Goal: Find specific page/section: Find specific page/section

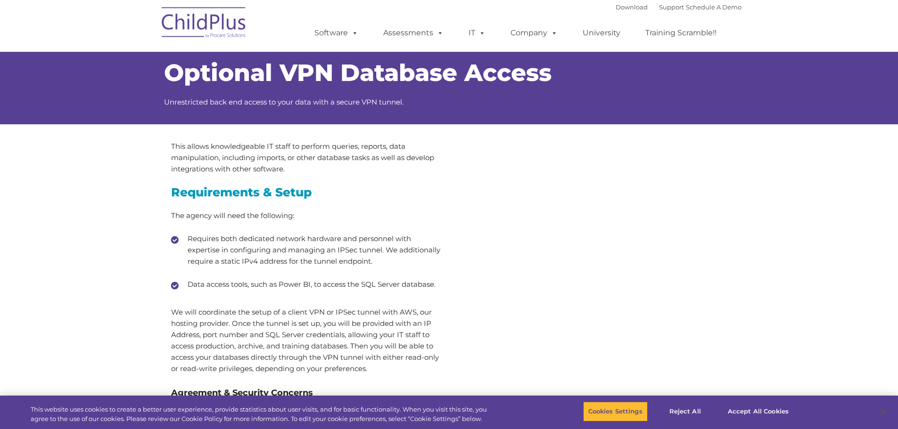
select select "MEDIUM"
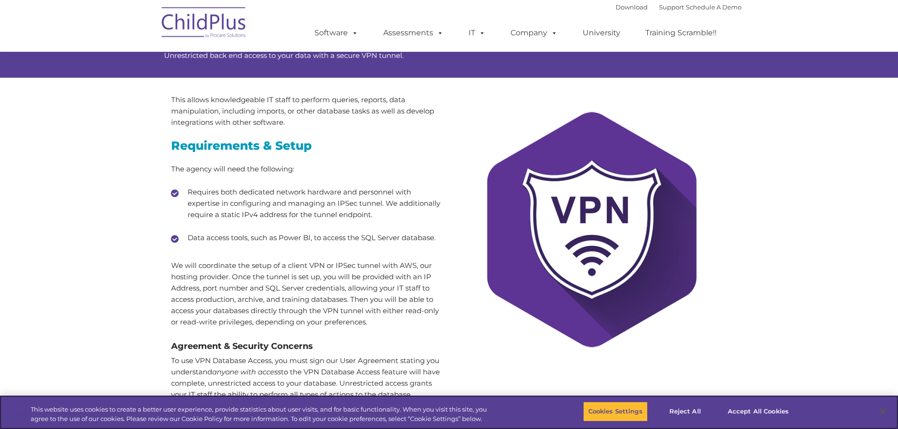
scroll to position [47, 0]
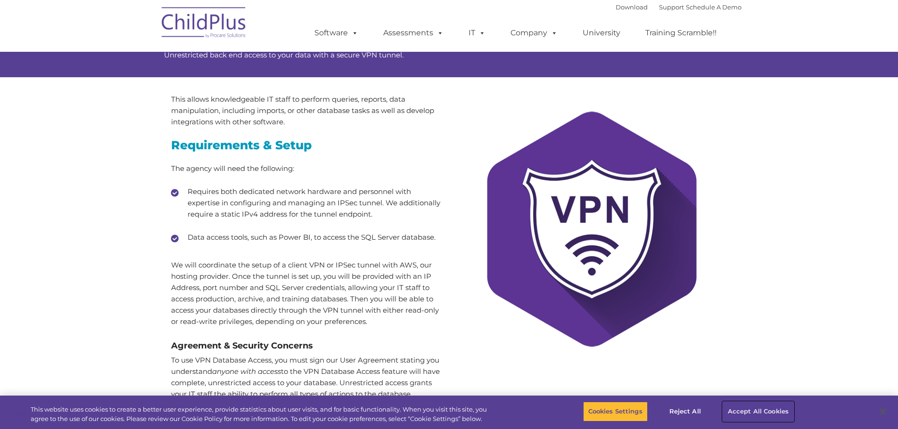
click at [757, 416] on button "Accept All Cookies" at bounding box center [757, 412] width 71 height 20
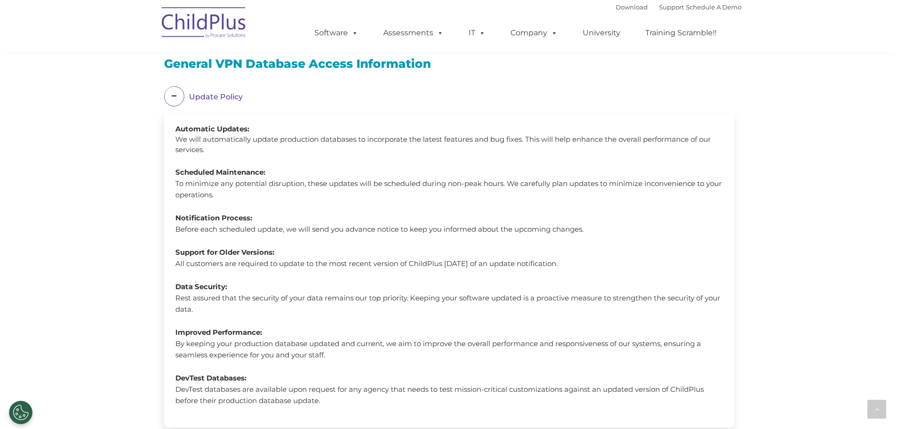
scroll to position [626, 0]
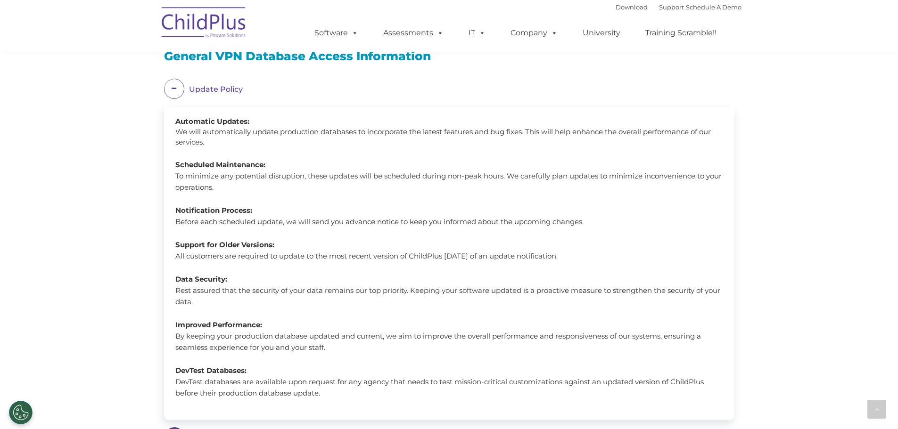
click at [169, 86] on span at bounding box center [174, 89] width 20 height 20
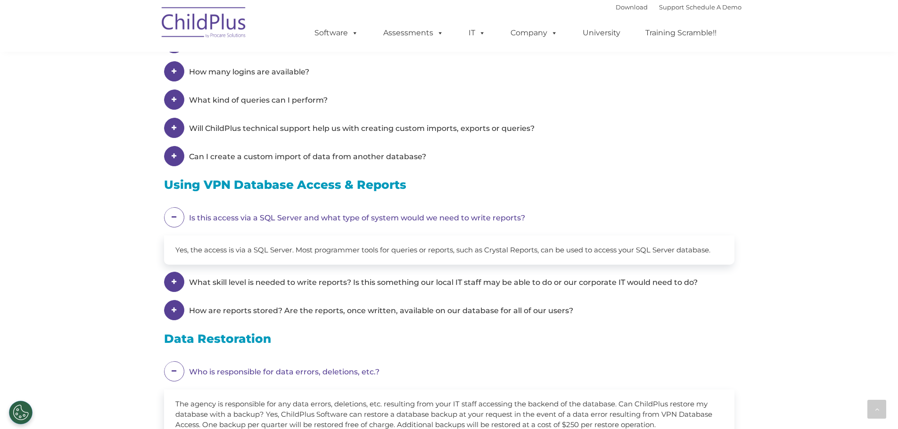
scroll to position [732, 0]
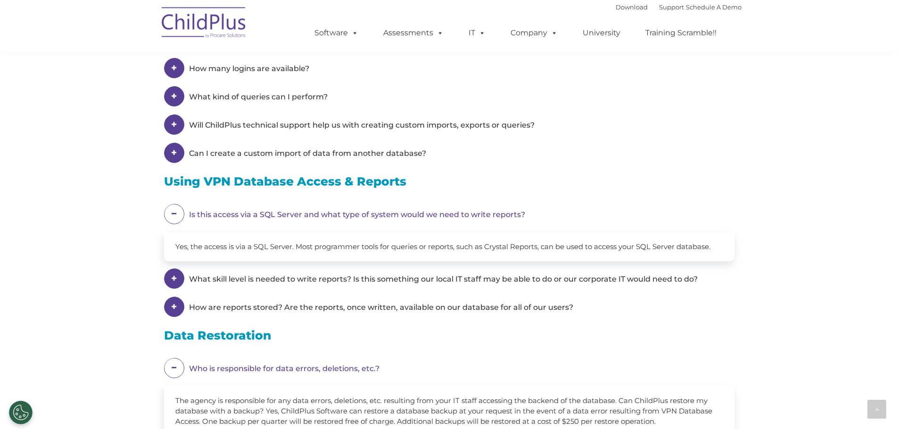
click at [176, 211] on span at bounding box center [174, 214] width 20 height 20
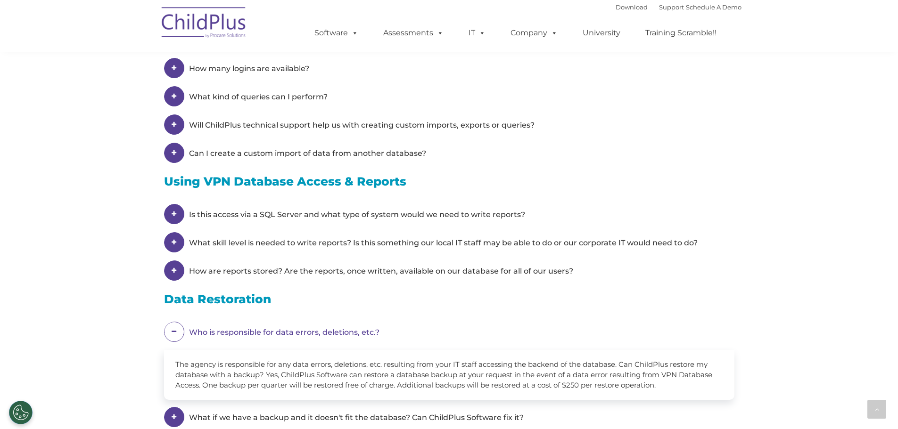
click at [174, 333] on span at bounding box center [174, 332] width 20 height 20
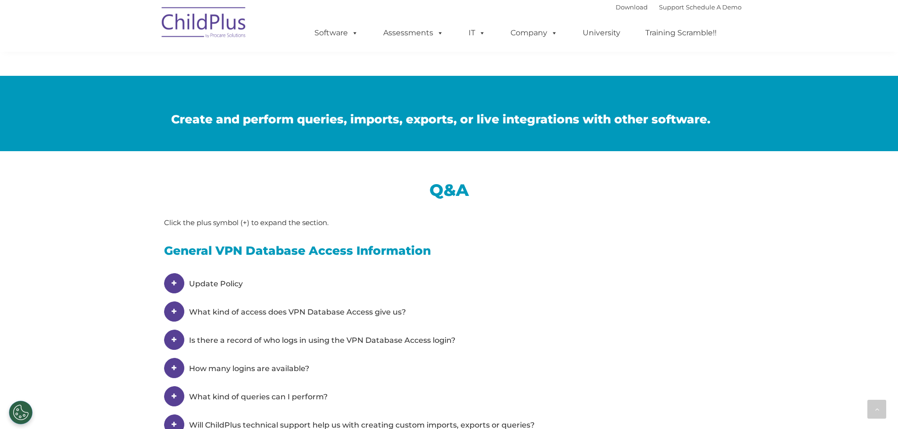
scroll to position [438, 0]
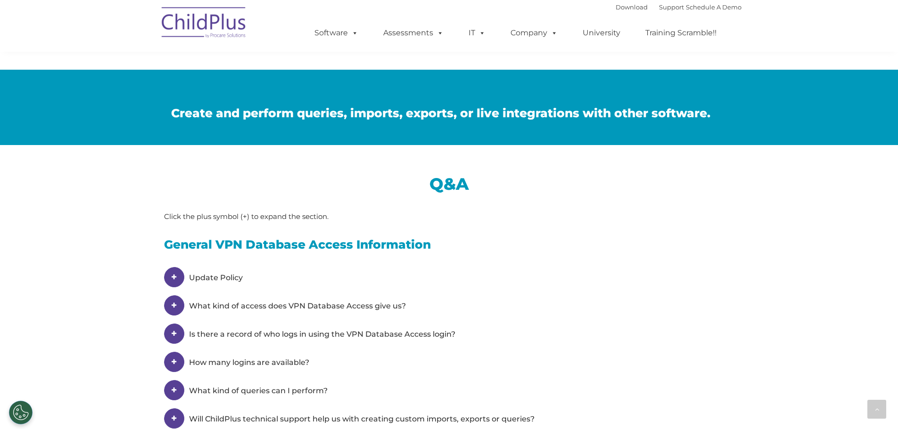
click at [219, 268] on em "Update Policy" at bounding box center [454, 277] width 531 height 21
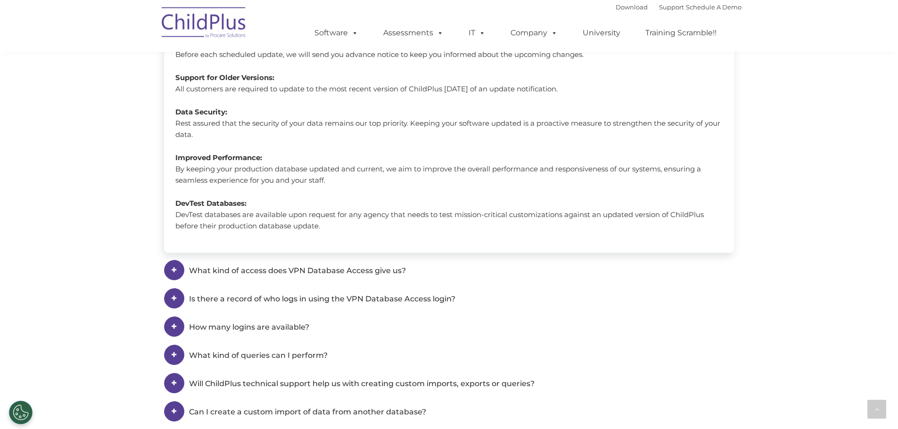
click at [254, 267] on span "What kind of access does VPN Database Access give us?" at bounding box center [297, 270] width 217 height 9
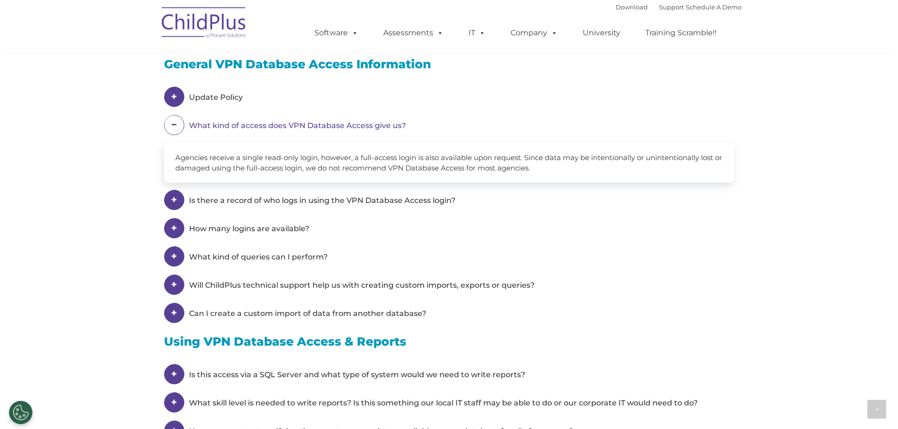
scroll to position [621, 0]
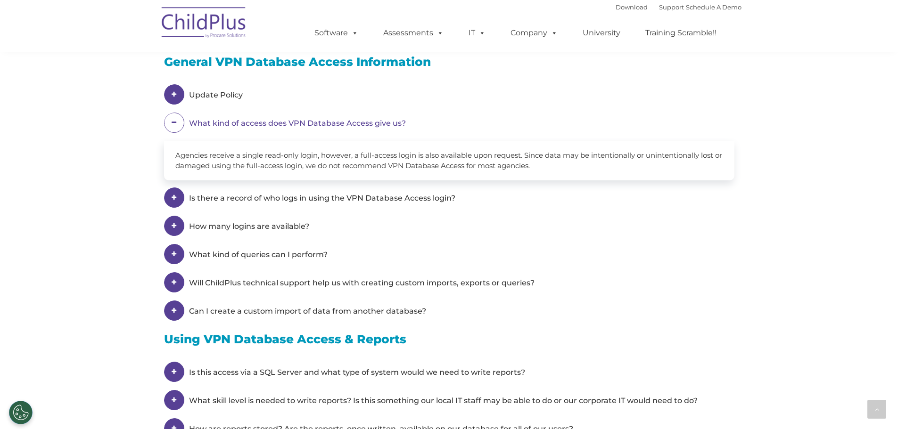
click at [271, 128] on span "Is there a record of who logs in using the VPN Database Access login?" at bounding box center [297, 123] width 217 height 9
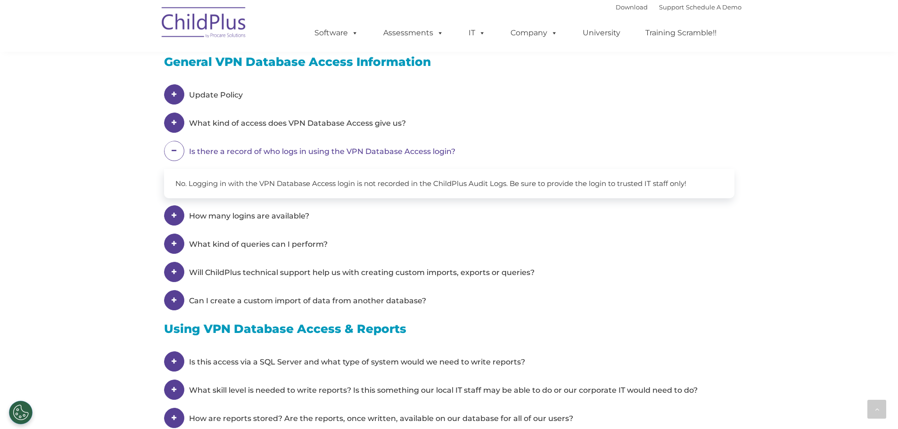
click at [269, 106] on em "How many logins are available?" at bounding box center [454, 94] width 531 height 21
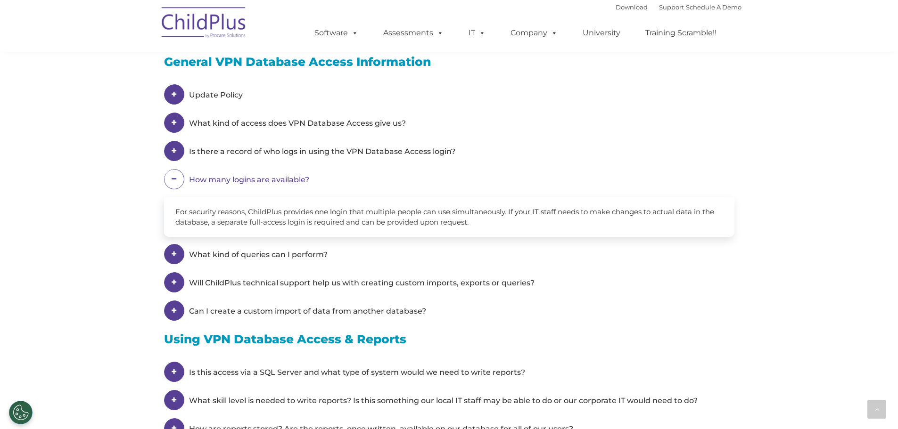
click at [270, 106] on em "What kind of queries can I perform?" at bounding box center [454, 94] width 531 height 21
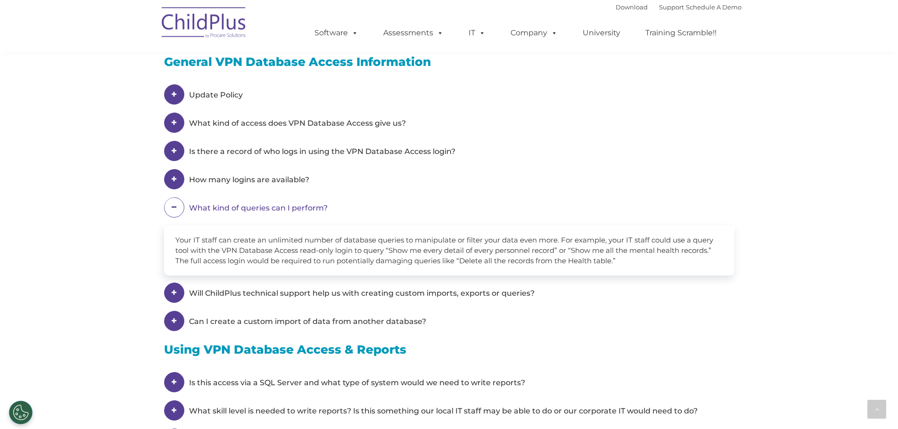
click at [283, 128] on span "Will ChildPlus technical support help us with creating custom imports, exports …" at bounding box center [297, 123] width 217 height 9
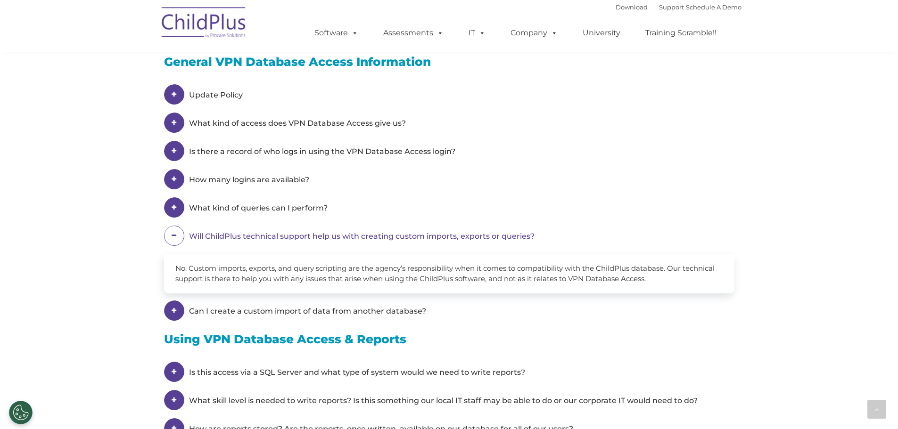
click at [288, 128] on span "Can I create a custom import of data from another database?" at bounding box center [297, 123] width 217 height 9
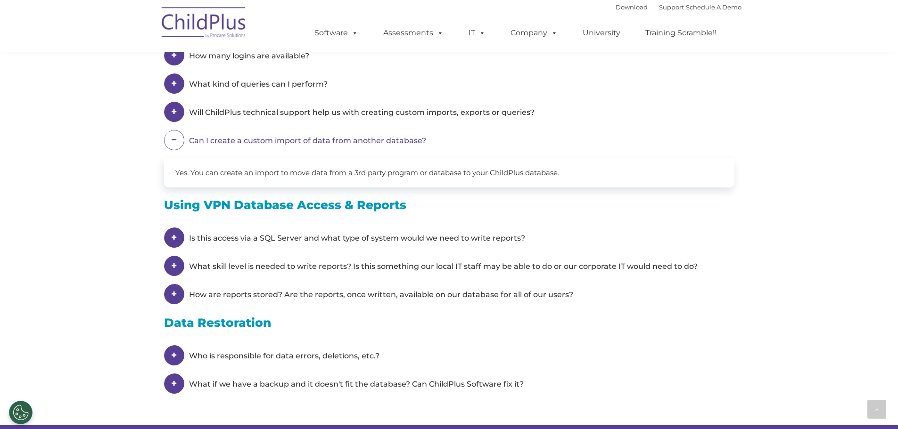
scroll to position [762, 0]
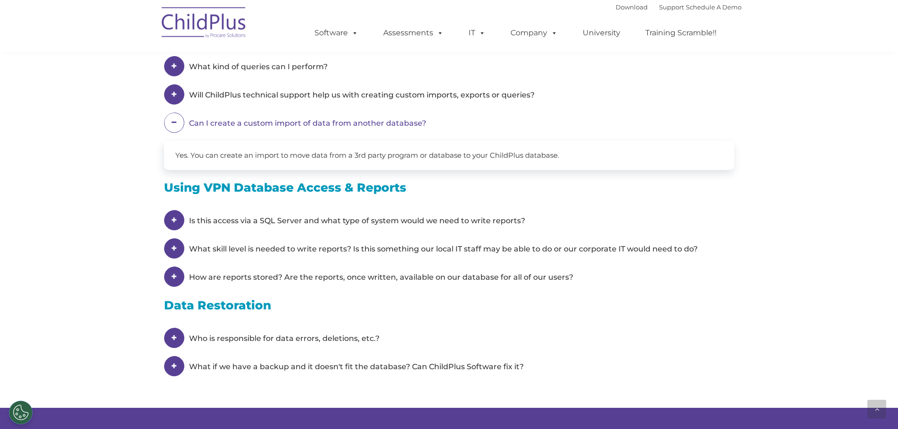
click at [308, 221] on em "Is this access via a SQL Server and what type of system would we need to write …" at bounding box center [454, 220] width 531 height 21
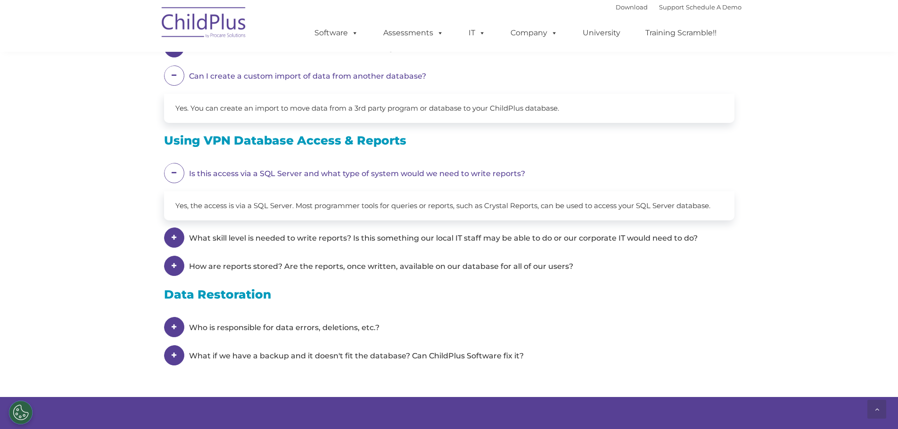
click at [311, 241] on span "What skill level is needed to write reports? Is this something our local IT sta…" at bounding box center [443, 238] width 508 height 9
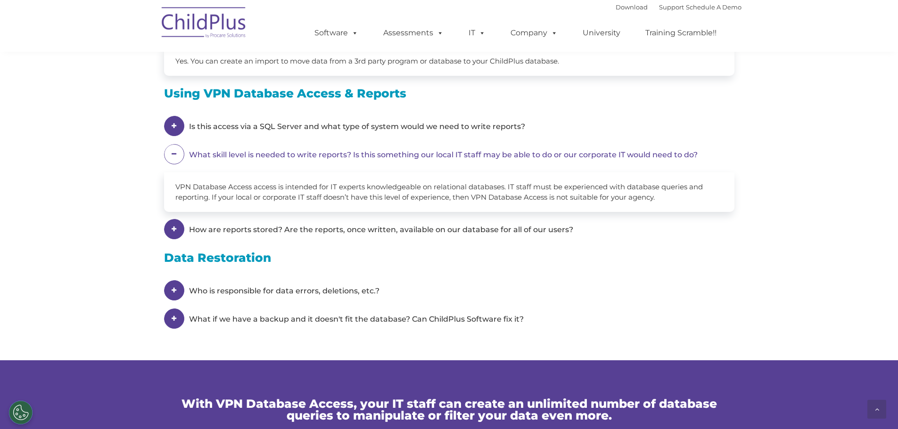
click at [314, 137] on em "How are reports stored? Are the reports, once written, available on our databas…" at bounding box center [454, 126] width 531 height 21
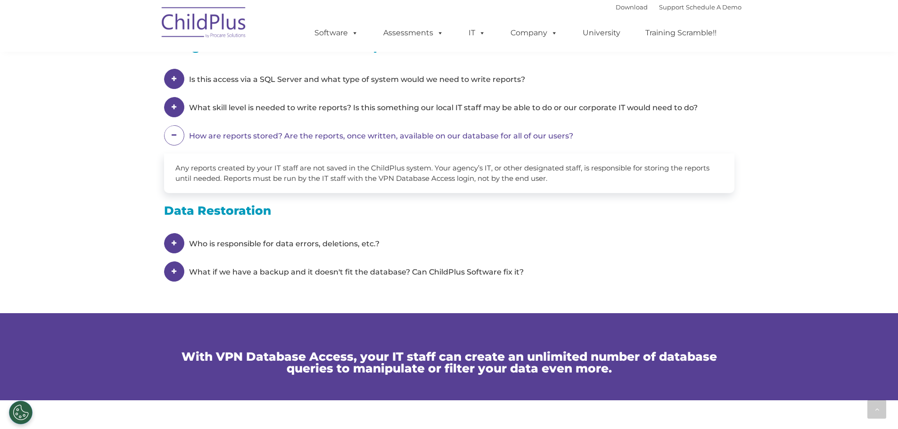
click at [315, 244] on em "Who is responsible for data errors, deletions, etc.?" at bounding box center [454, 243] width 531 height 21
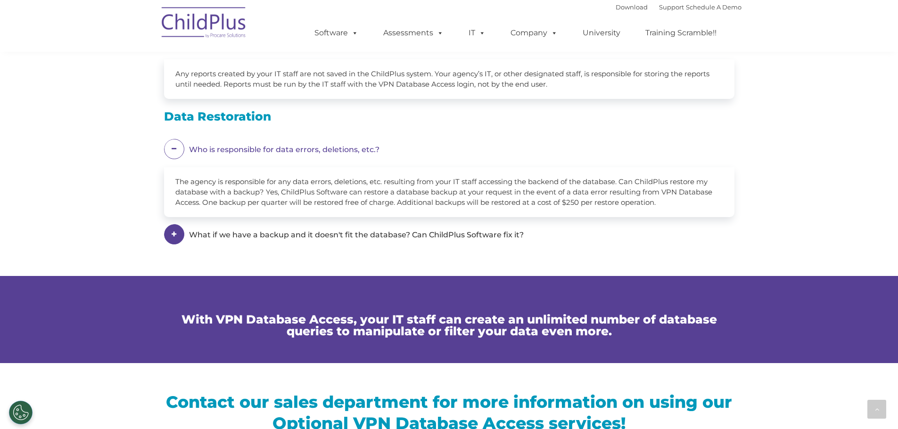
click at [318, 160] on em "What if we have a backup and it doesn't fit the database? Can ChildPlus Softwar…" at bounding box center [454, 149] width 531 height 21
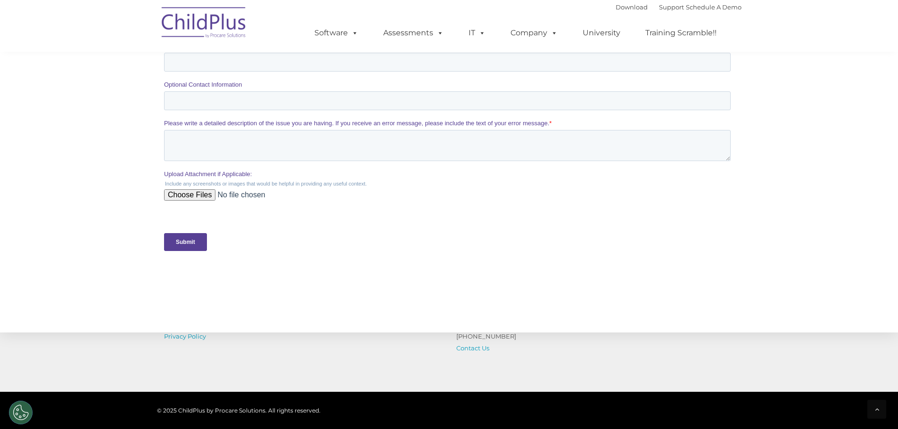
scroll to position [1737, 0]
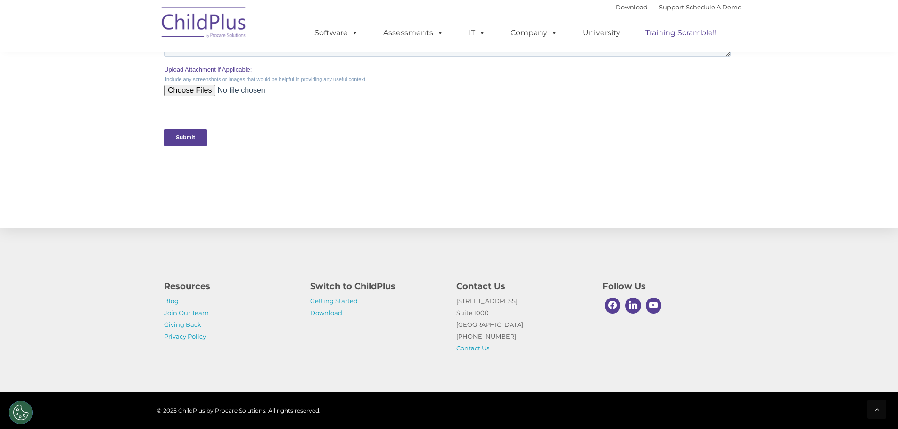
drag, startPoint x: 786, startPoint y: 183, endPoint x: 658, endPoint y: 31, distance: 199.0
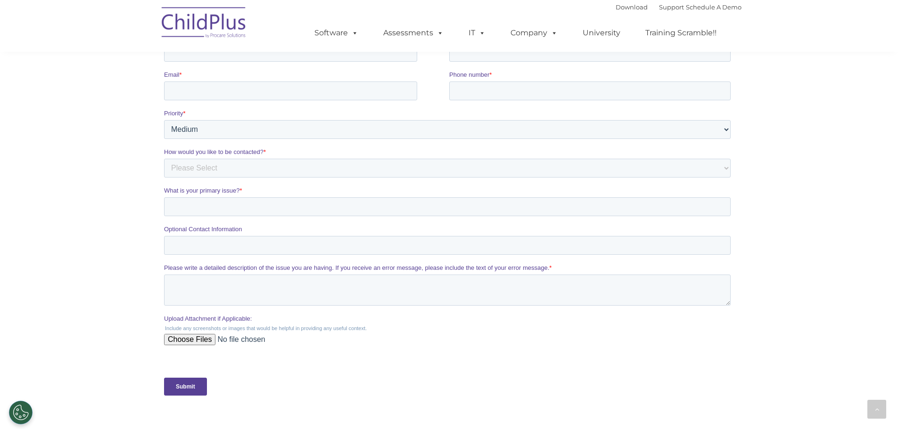
scroll to position [1440, 0]
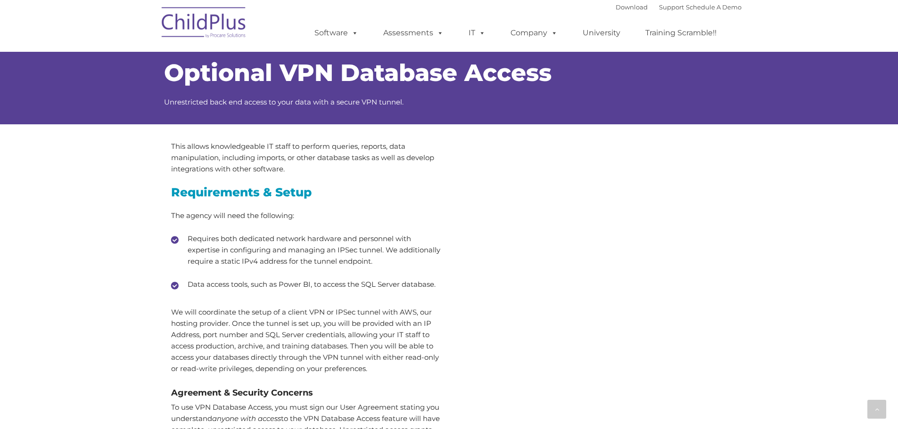
scroll to position [1579, 0]
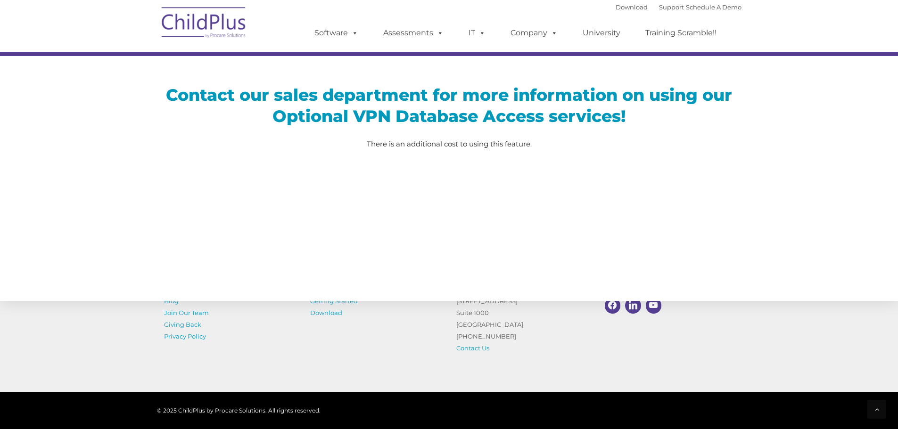
select select "MEDIUM"
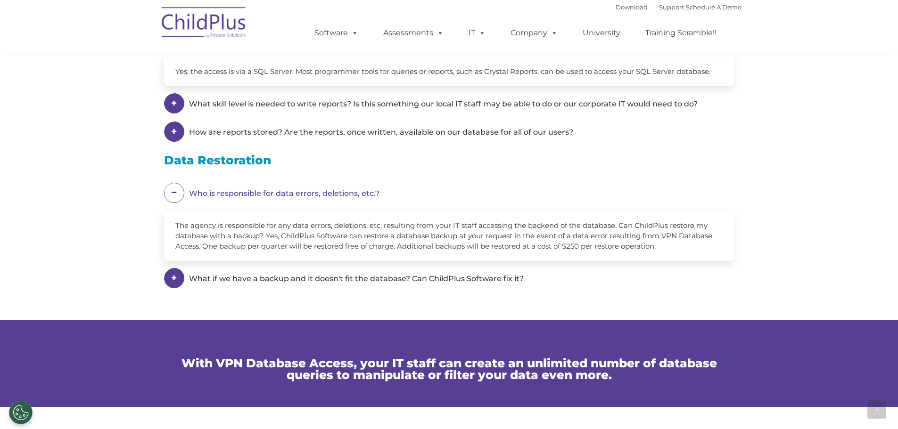
scroll to position [1887, 0]
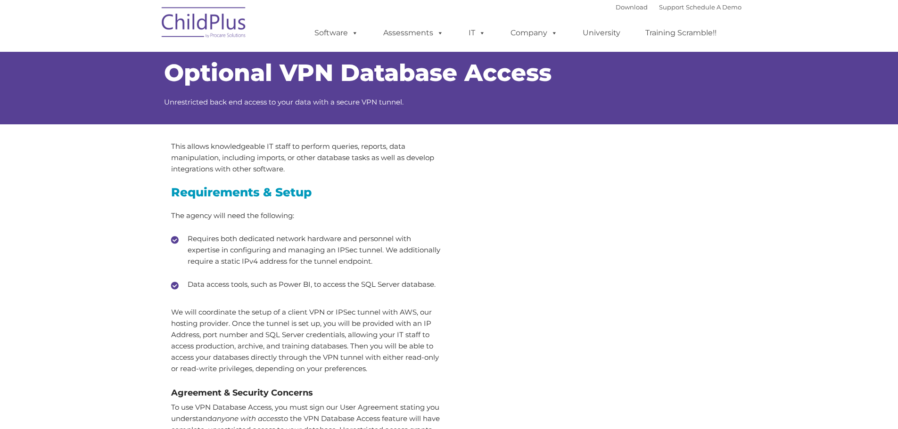
scroll to position [1887, 0]
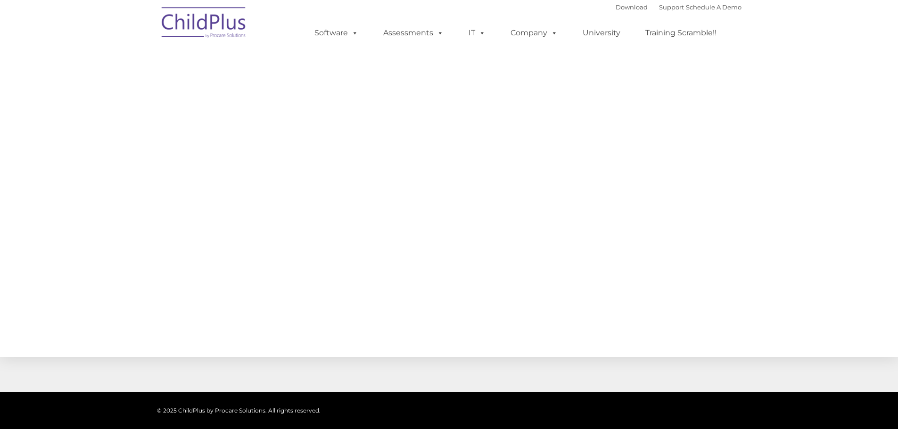
select select "MEDIUM"
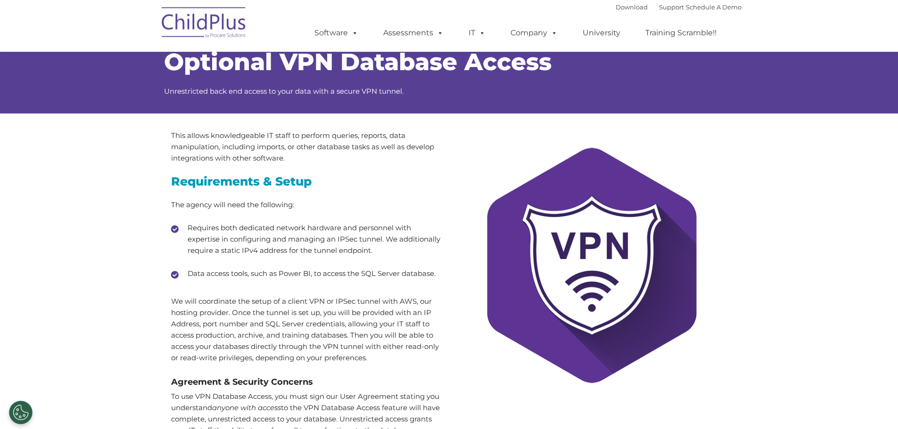
scroll to position [0, 0]
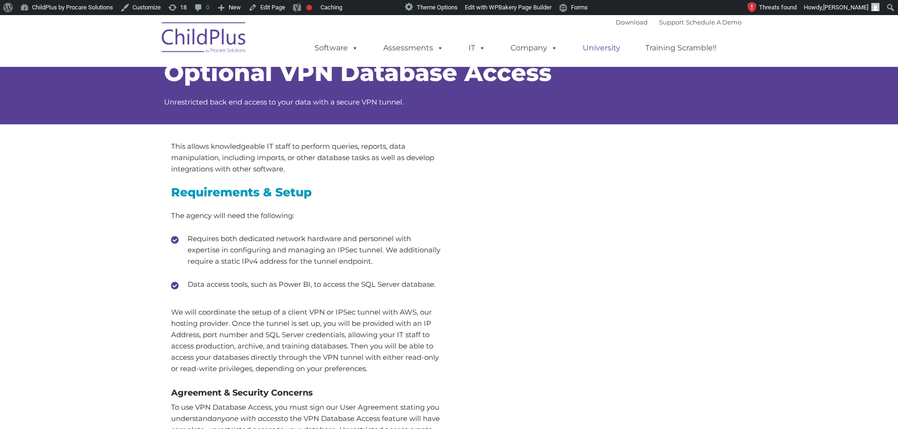
scroll to position [15, 0]
select select "MEDIUM"
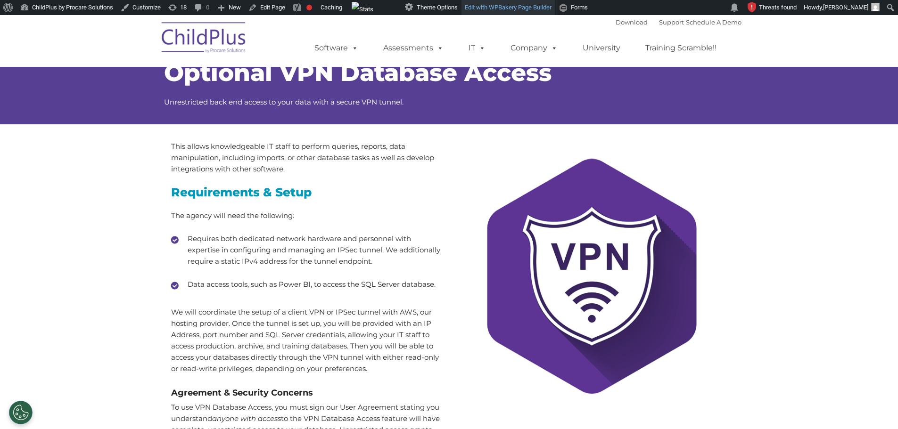
click at [506, 10] on link "Edit with WPBakery Page Builder" at bounding box center [508, 7] width 94 height 15
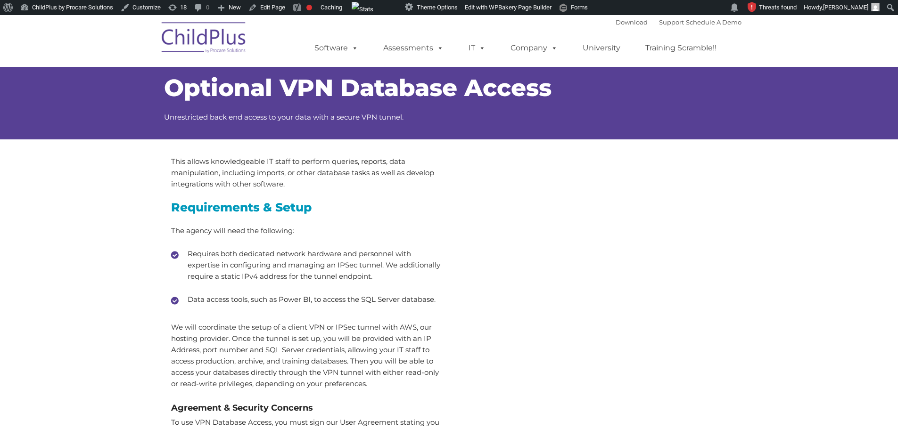
scroll to position [15, 0]
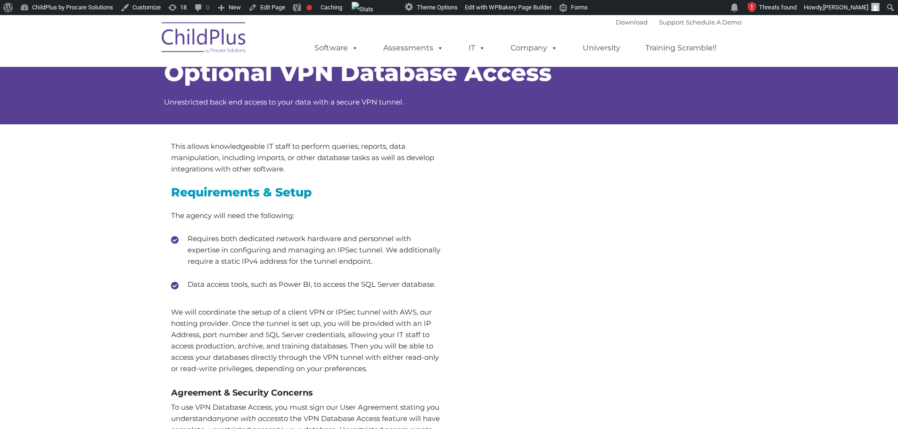
select select "MEDIUM"
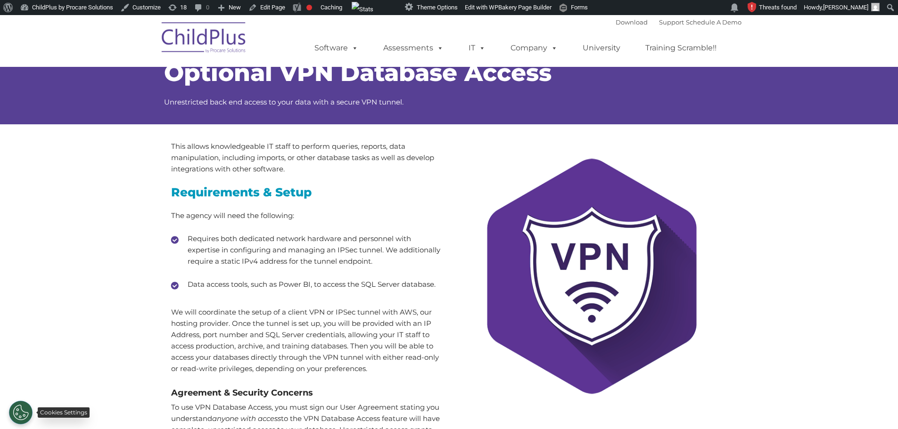
click at [25, 411] on button "Cookies Settings" at bounding box center [21, 413] width 24 height 24
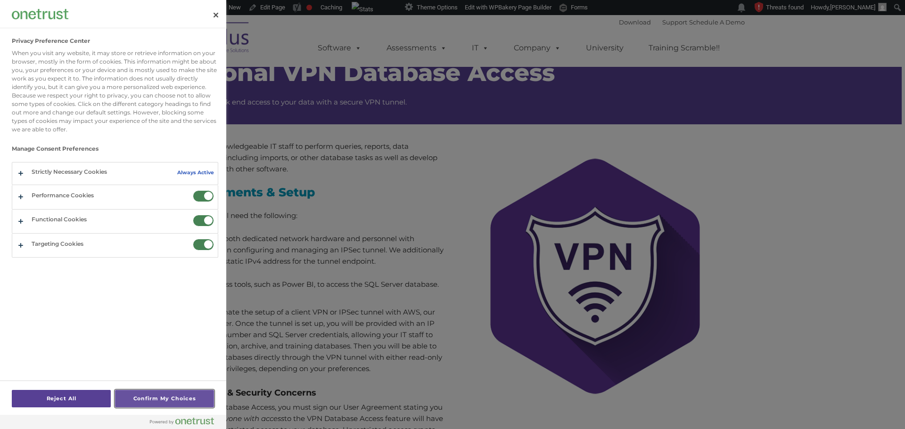
click at [147, 393] on button "Confirm My Choices" at bounding box center [164, 398] width 99 height 17
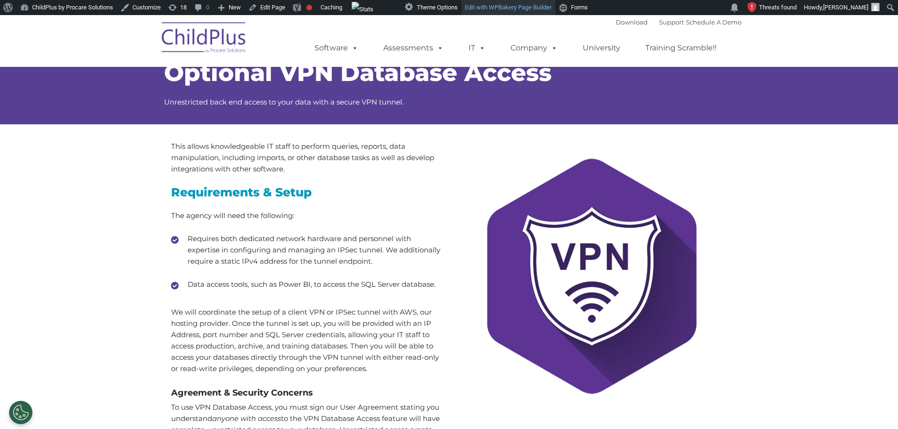
click at [539, 10] on link "Edit with WPBakery Page Builder" at bounding box center [508, 7] width 94 height 15
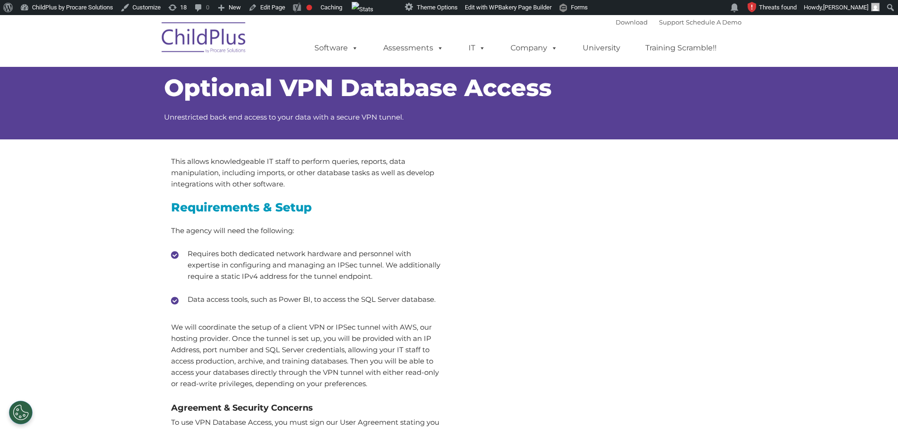
scroll to position [15, 0]
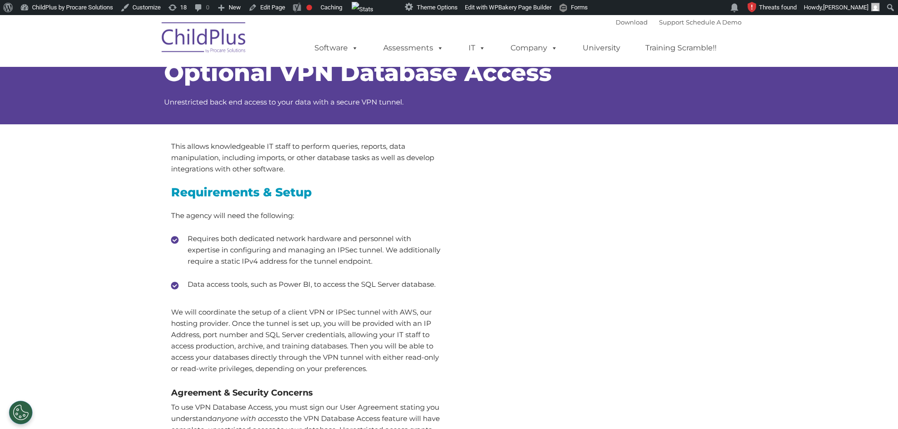
select select "MEDIUM"
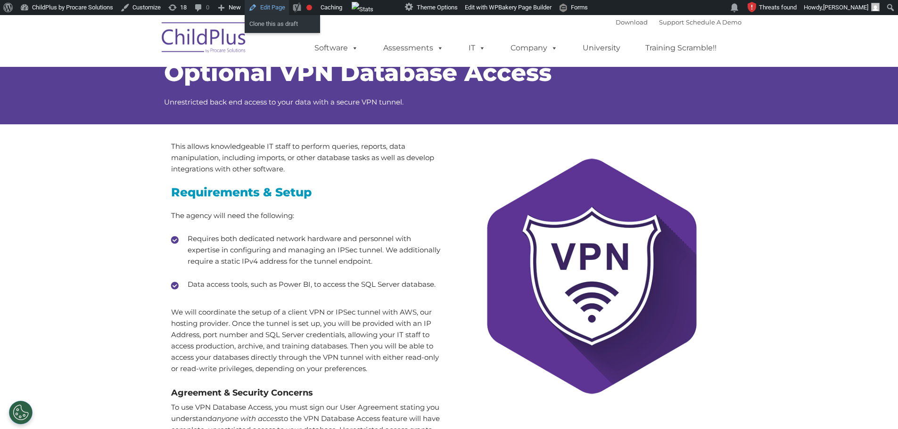
click at [273, 6] on link "Edit Page" at bounding box center [267, 7] width 44 height 15
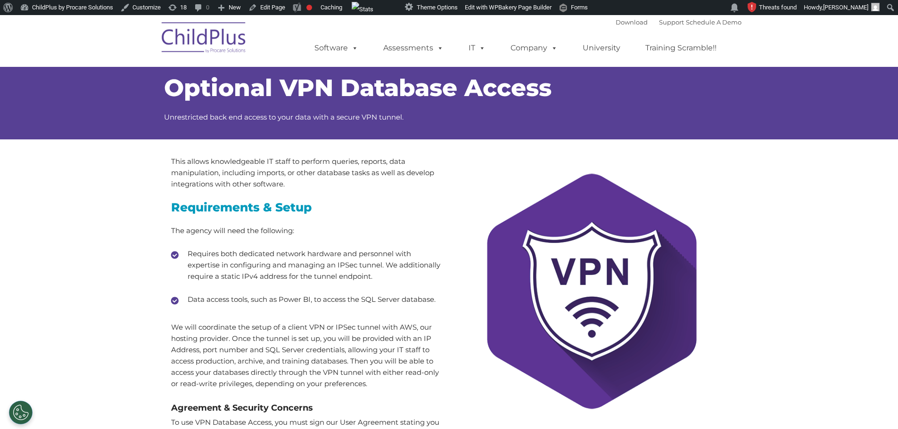
select select "MEDIUM"
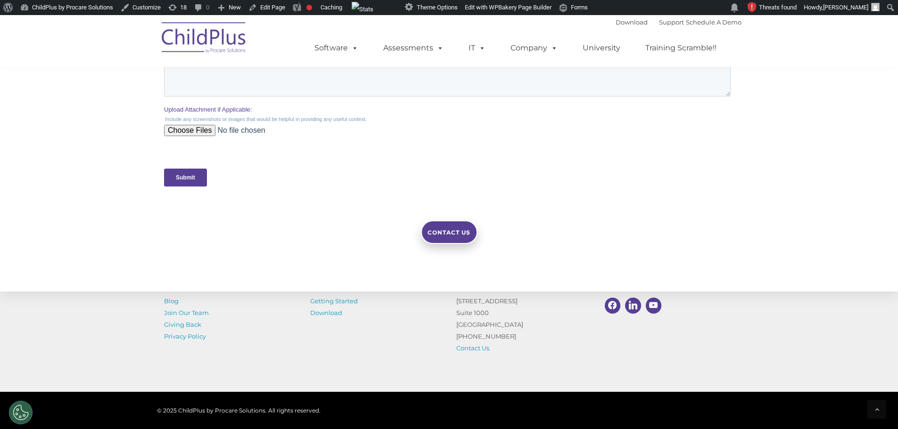
scroll to position [2069, 0]
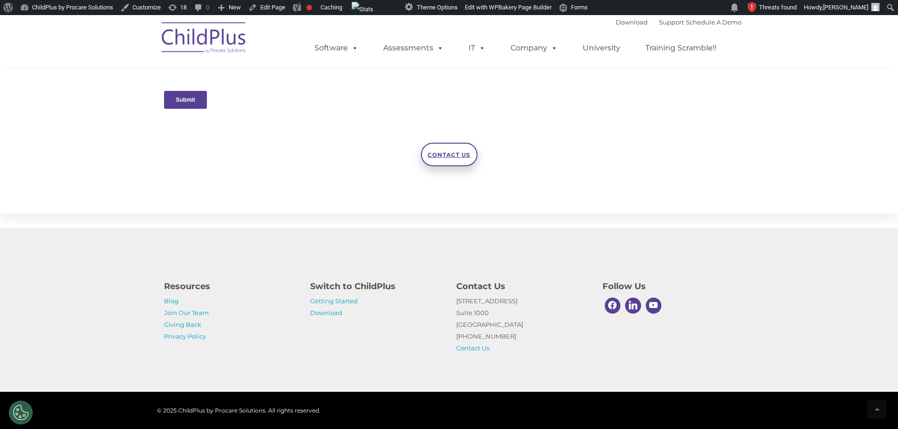
click at [459, 158] on span "Contact Us" at bounding box center [448, 154] width 43 height 7
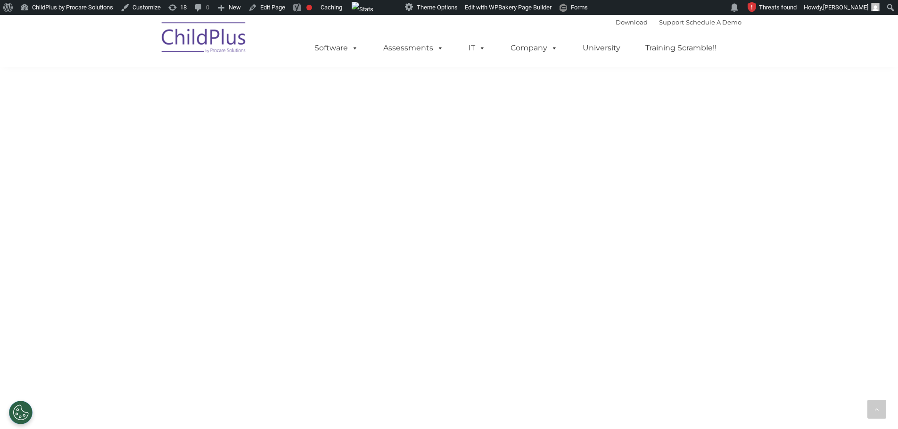
select select "MEDIUM"
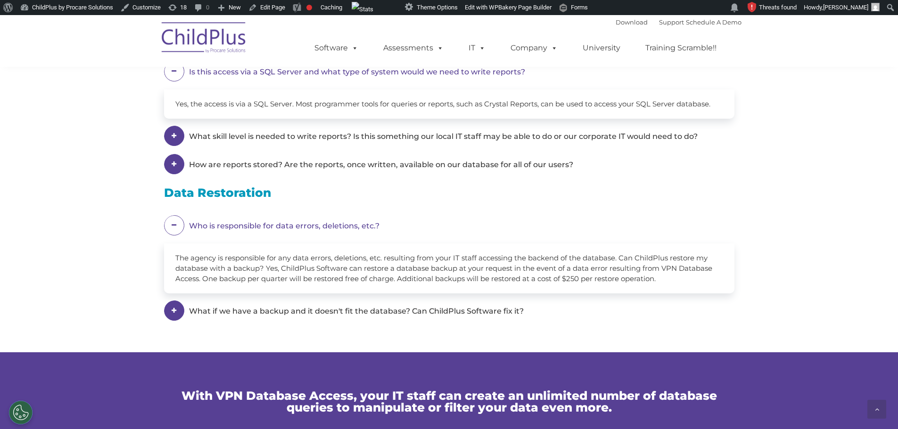
scroll to position [1045, 0]
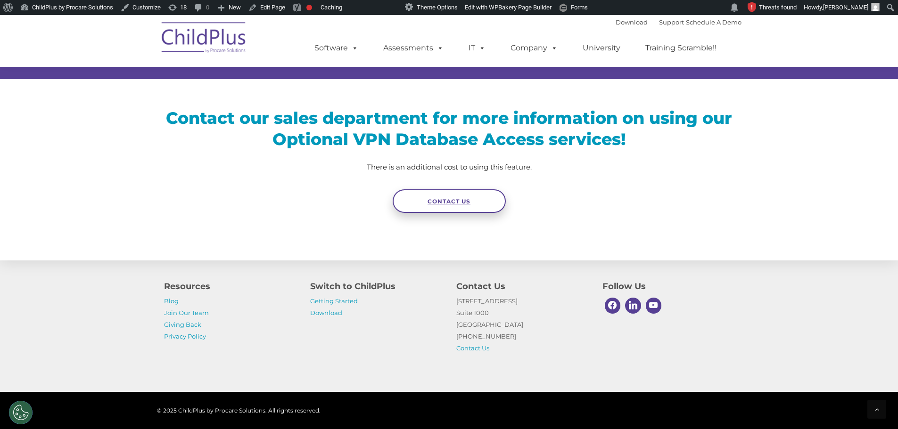
scroll to position [1570, 0]
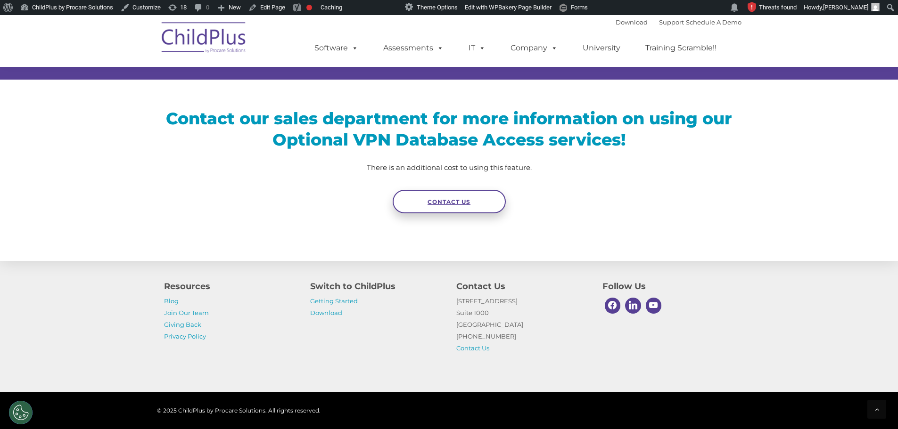
click at [475, 205] on link "Contact Us" at bounding box center [449, 202] width 113 height 24
